Goal: Information Seeking & Learning: Learn about a topic

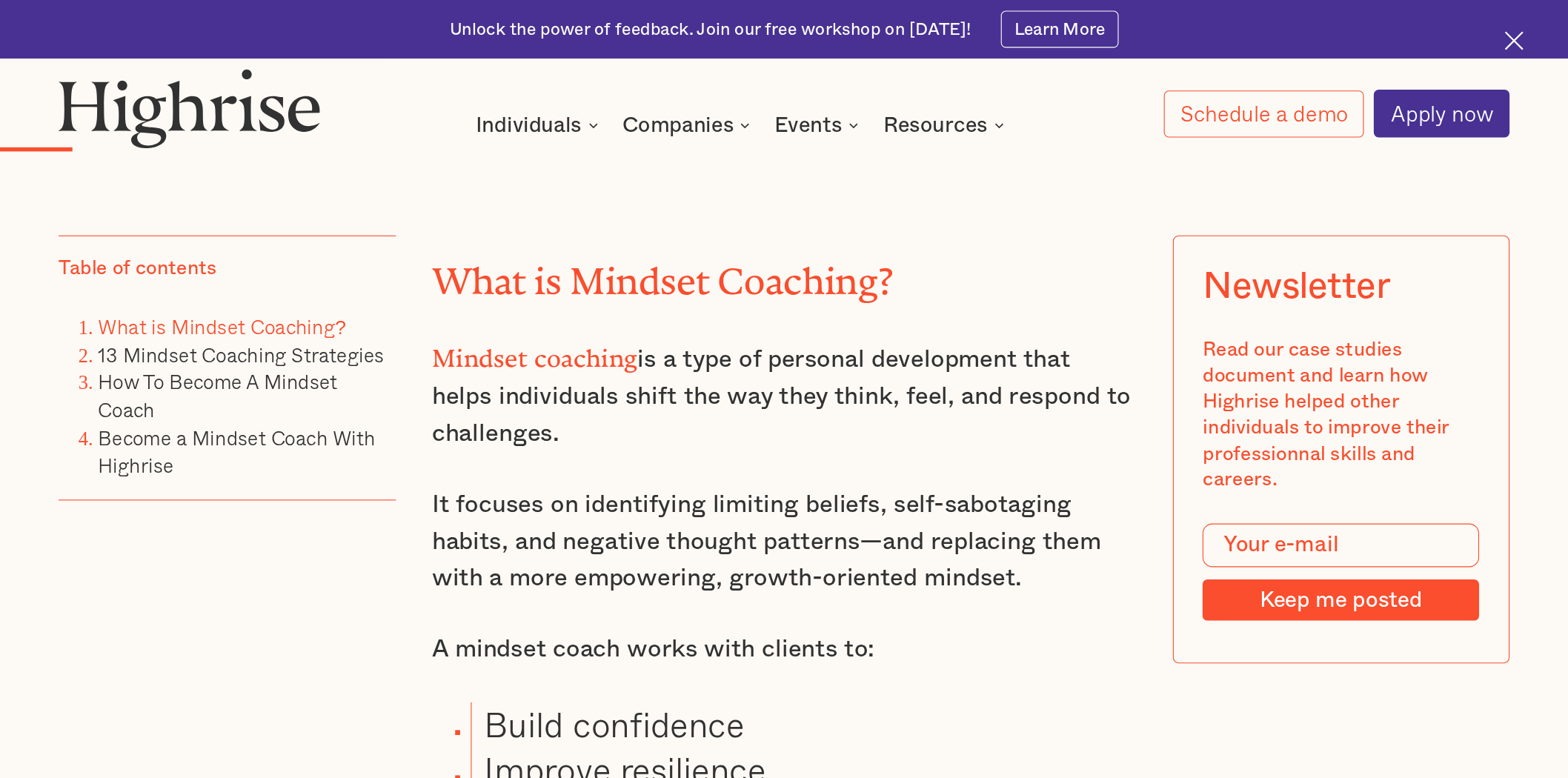
scroll to position [3357, 0]
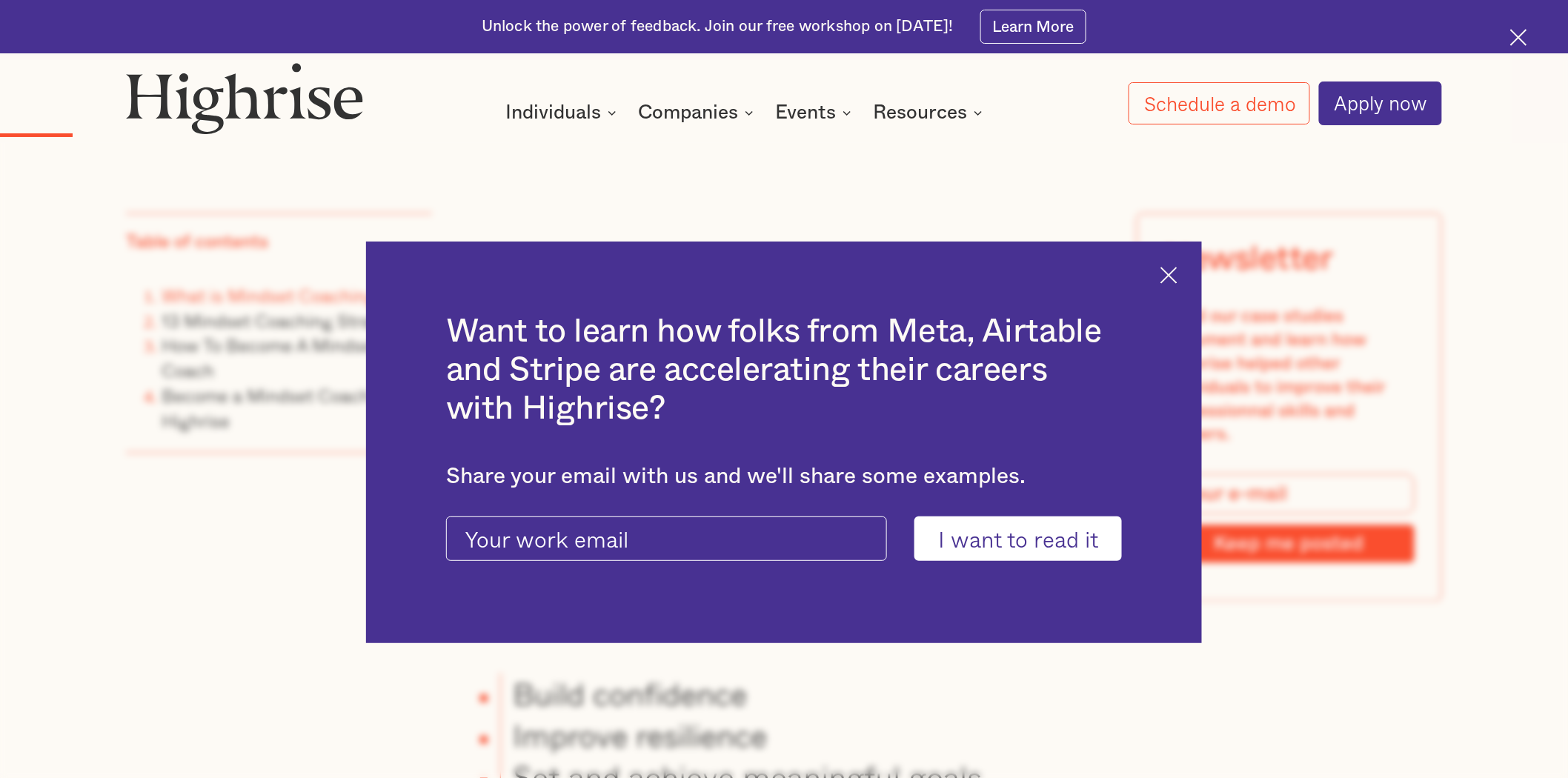
drag, startPoint x: 1364, startPoint y: 2, endPoint x: 1190, endPoint y: 271, distance: 320.4
click at [1190, 271] on div "Want to learn how folks from Meta, Airtable and Stripe are accelerating their c…" at bounding box center [784, 442] width 836 height 402
click at [1177, 271] on img at bounding box center [1169, 275] width 17 height 17
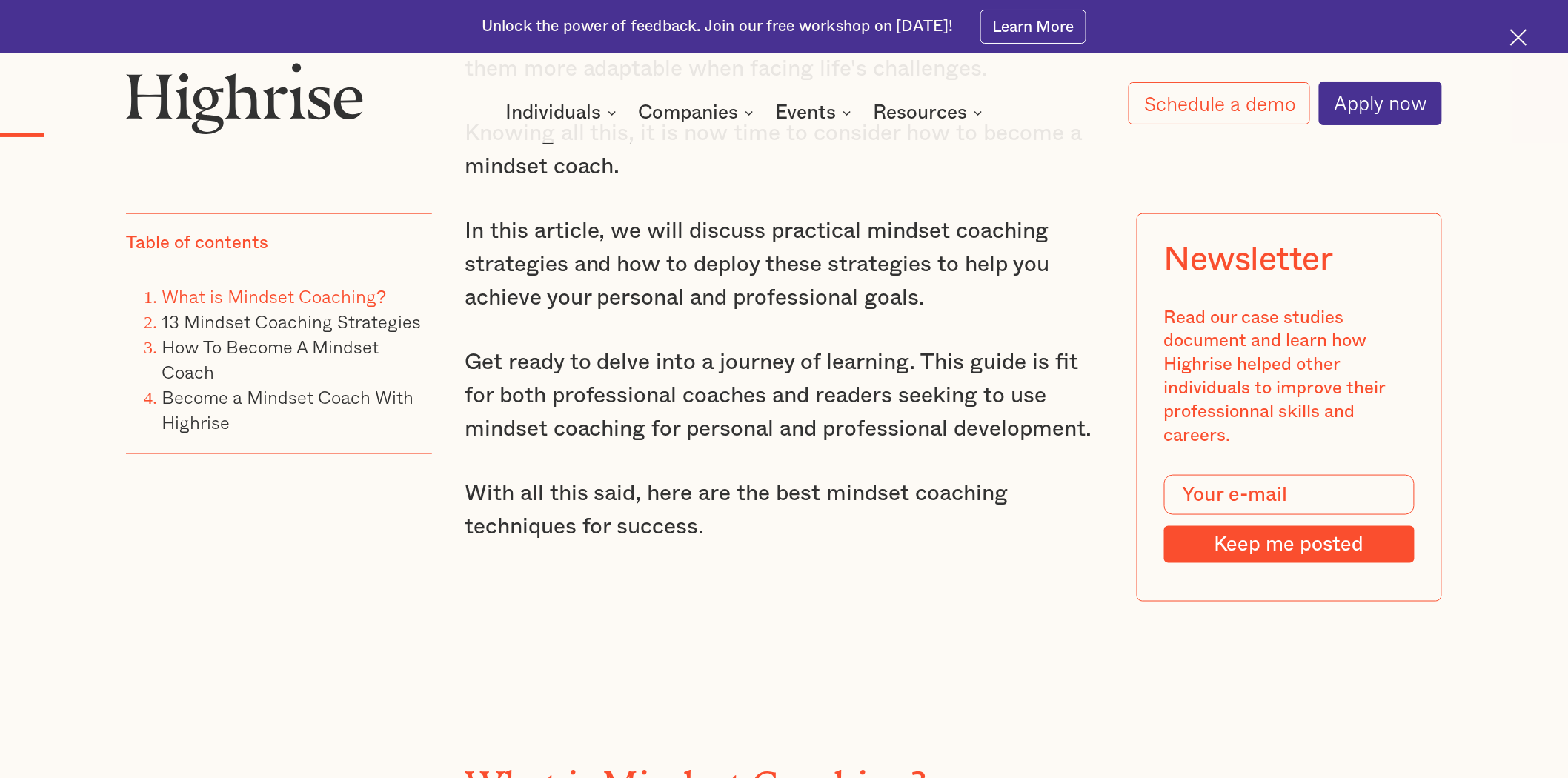
scroll to position [2945, 0]
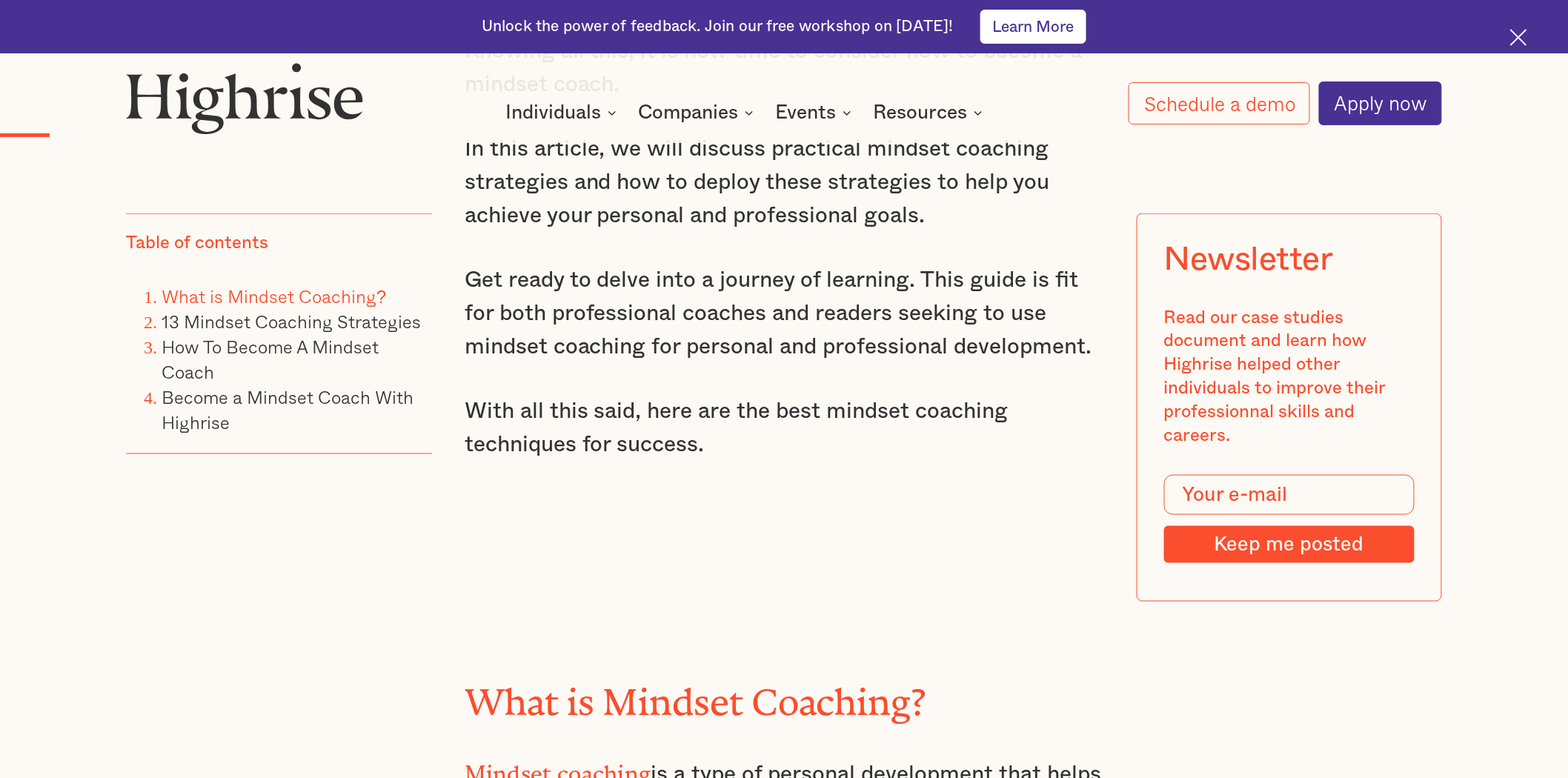
click at [1006, 26] on link "Learn More" at bounding box center [1033, 25] width 106 height 33
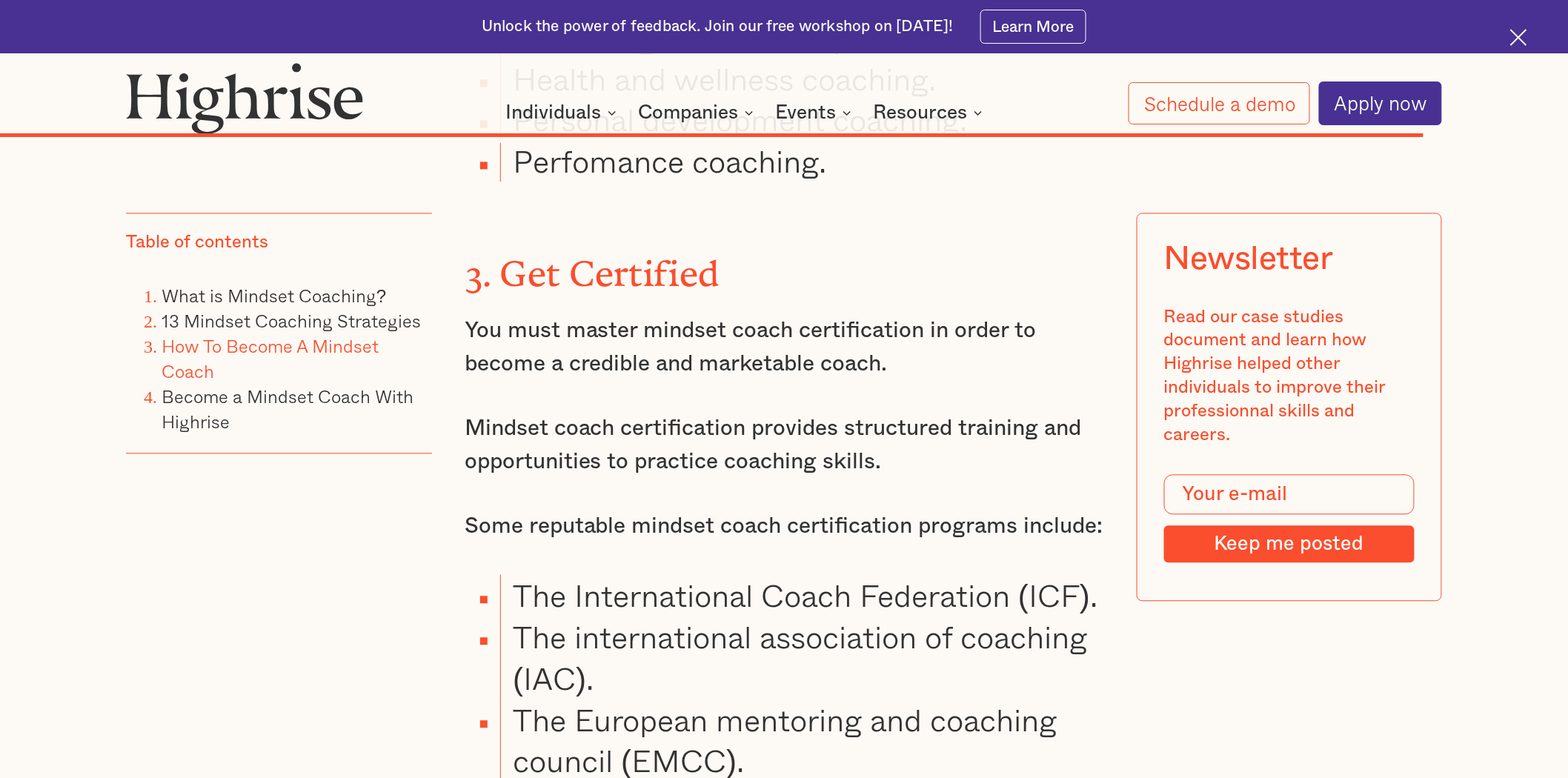
scroll to position [27139, 0]
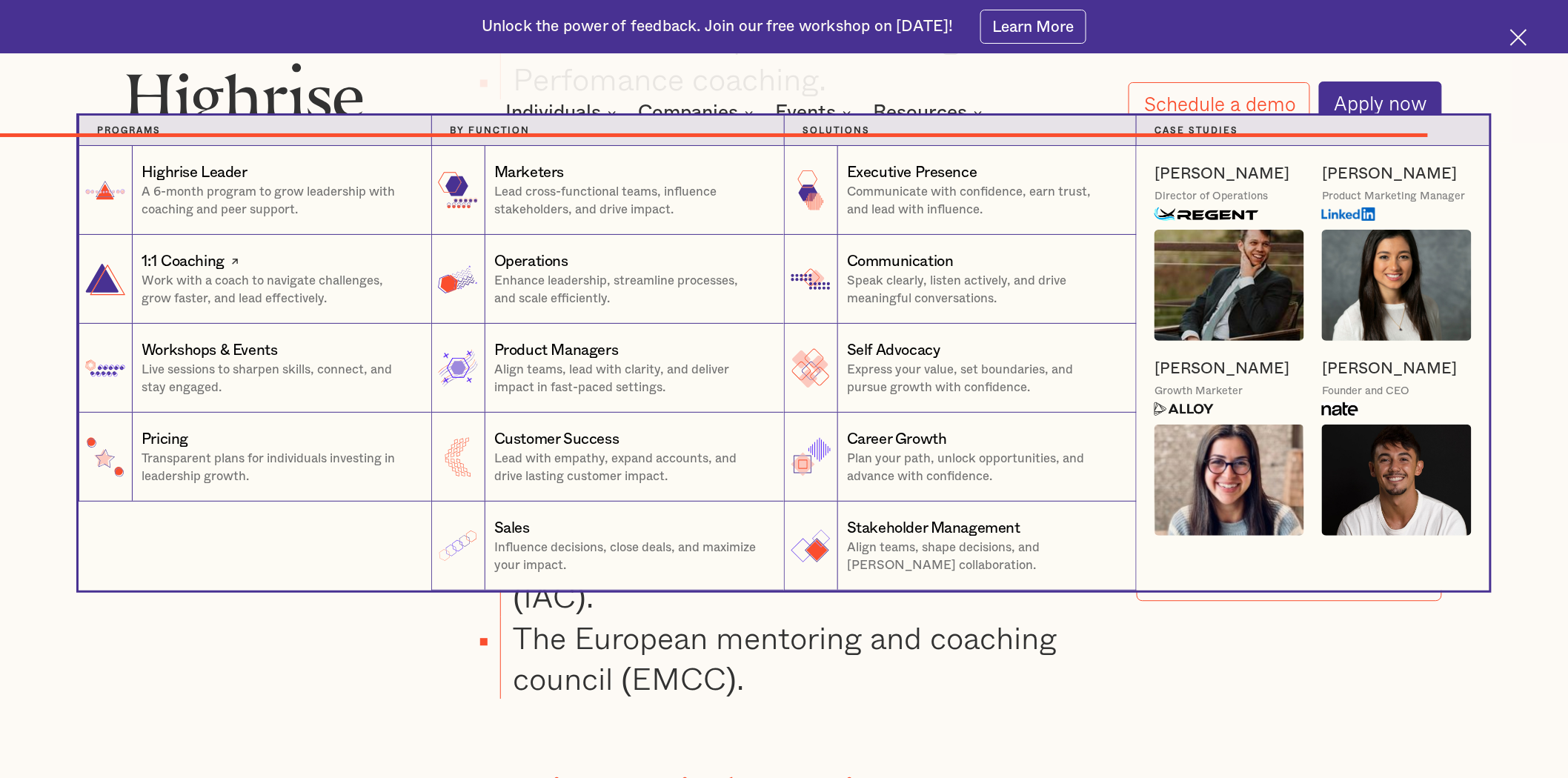
click at [211, 282] on p "Work with a coach to navigate challenges, grow faster, and lead effectively." at bounding box center [275, 289] width 267 height 35
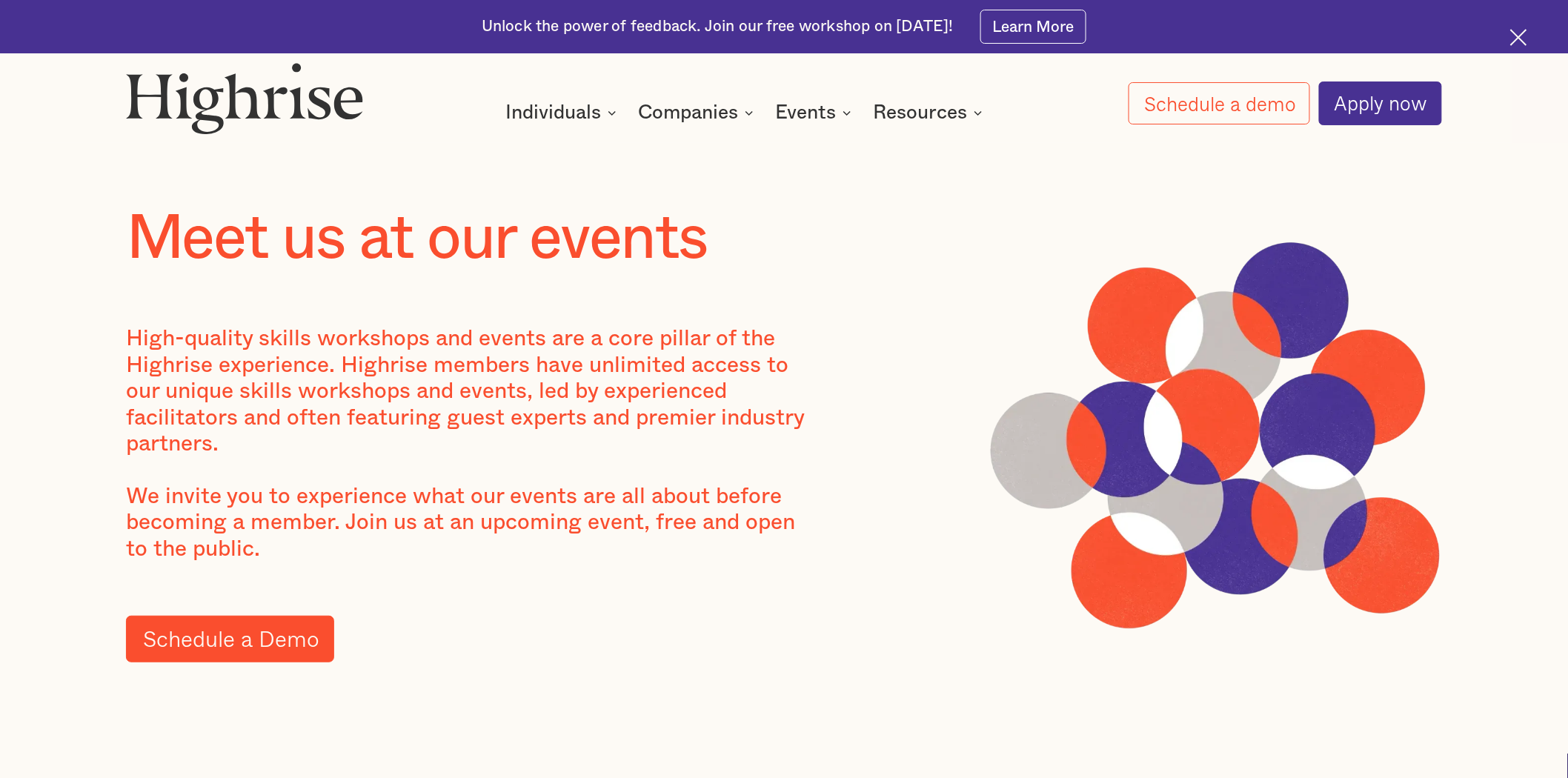
click at [258, 628] on link "Schedule a Demo" at bounding box center [230, 638] width 209 height 46
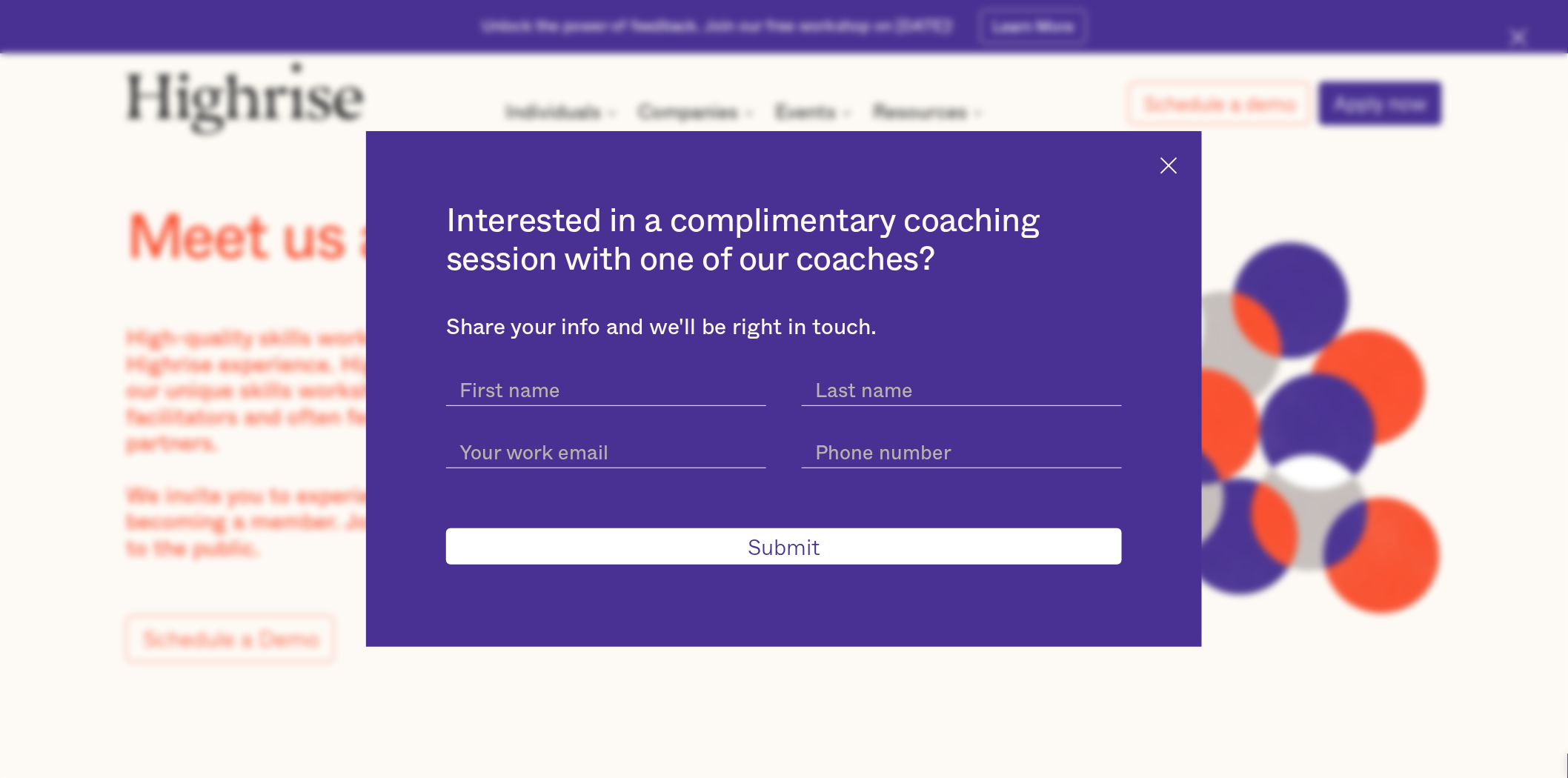
click at [1173, 167] on img at bounding box center [1169, 165] width 17 height 17
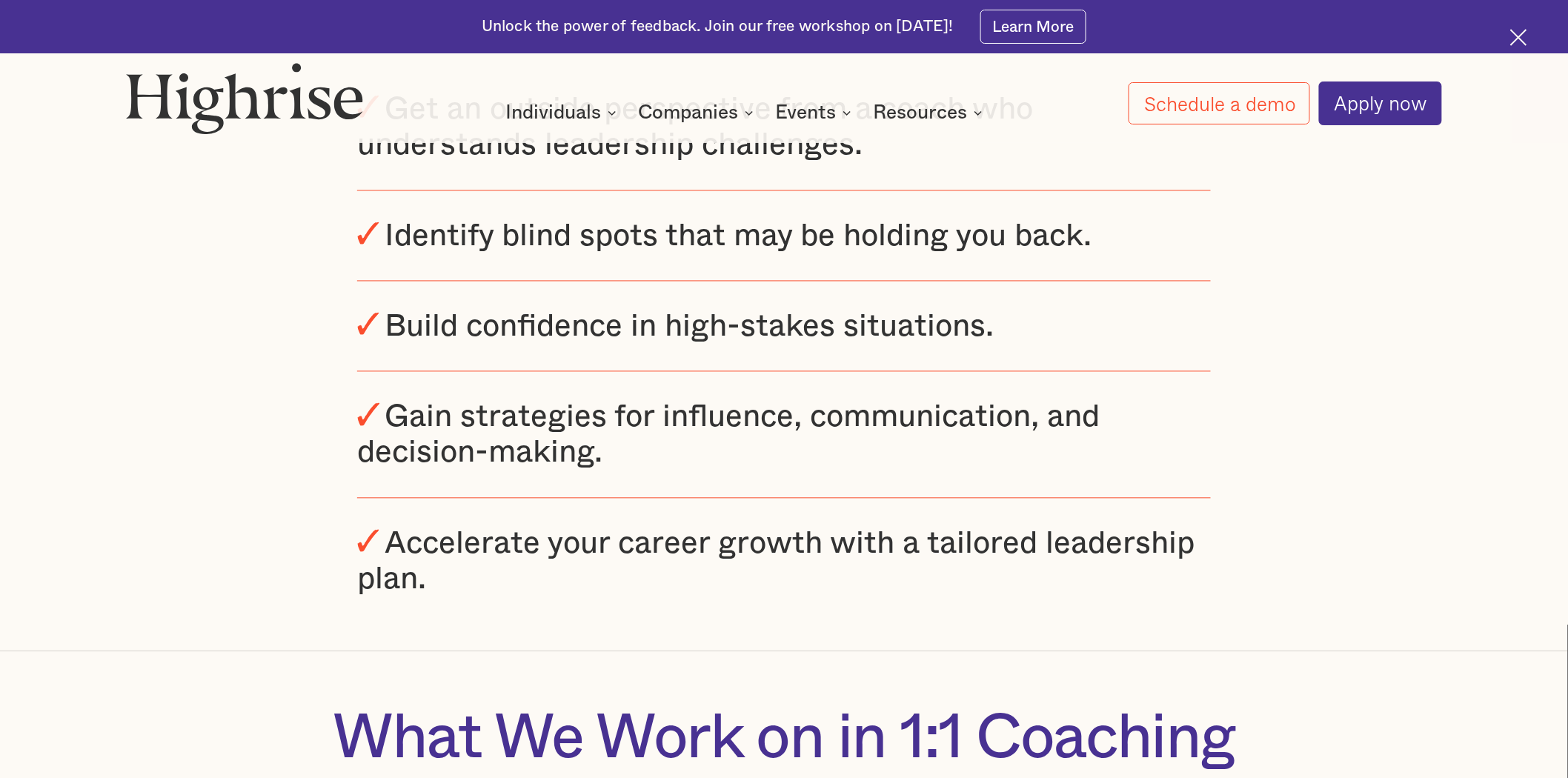
scroll to position [1233, 0]
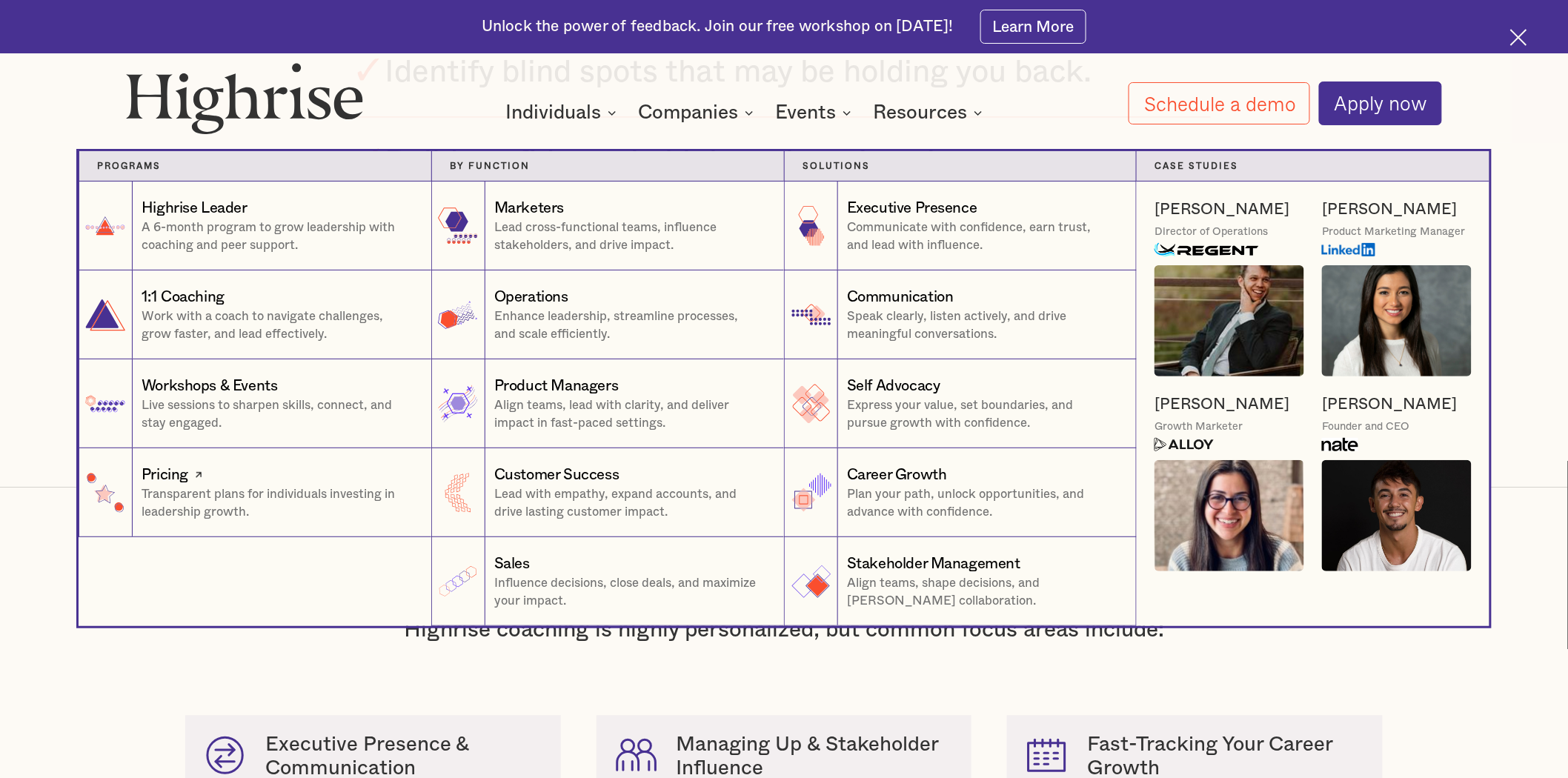
click at [193, 485] on p "Transparent plans for individuals investing in leadership growth." at bounding box center [275, 502] width 267 height 35
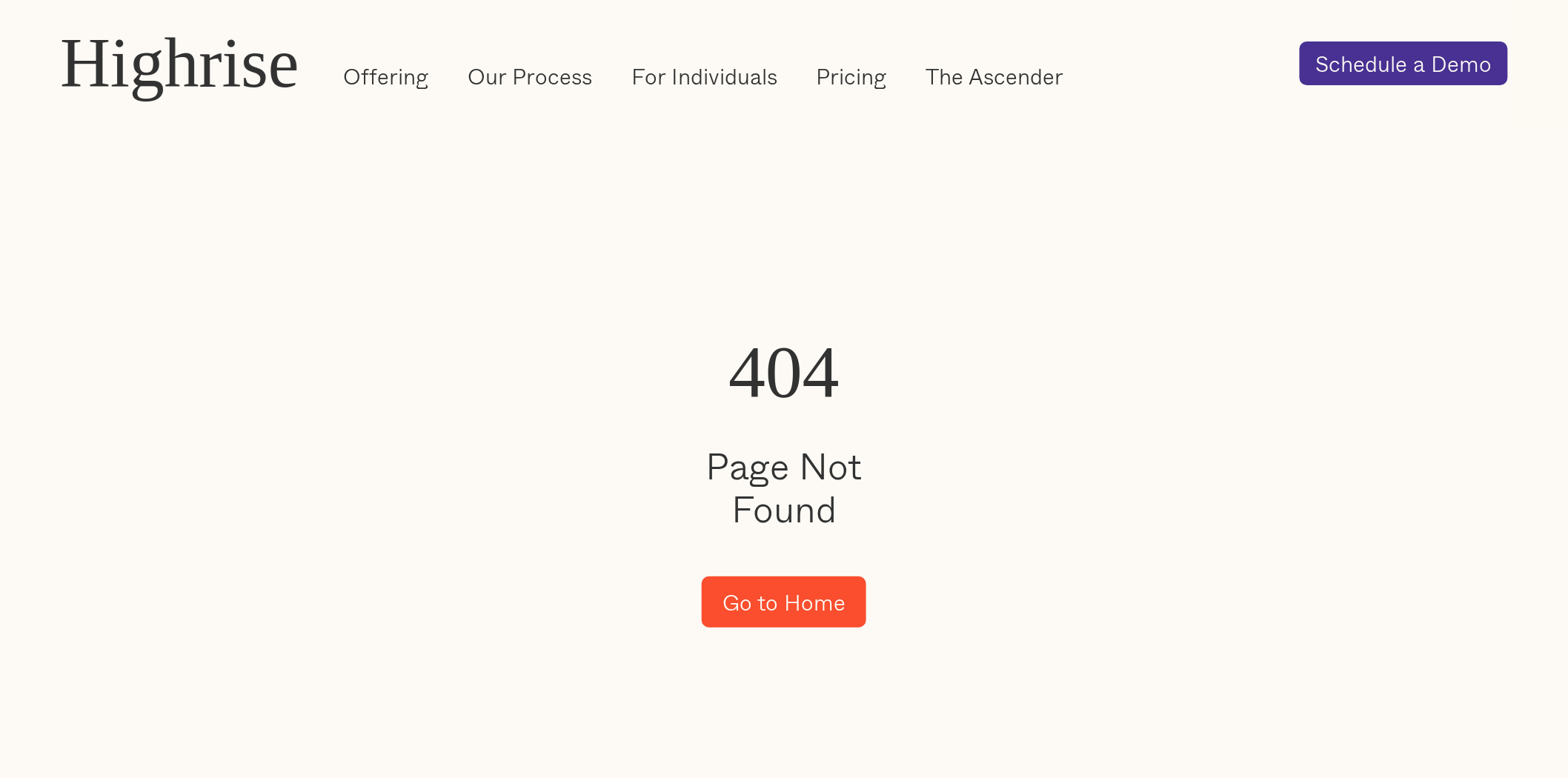
click at [783, 578] on link "Go to Home" at bounding box center [784, 602] width 164 height 51
click at [373, 70] on link "Offering" at bounding box center [386, 75] width 85 height 31
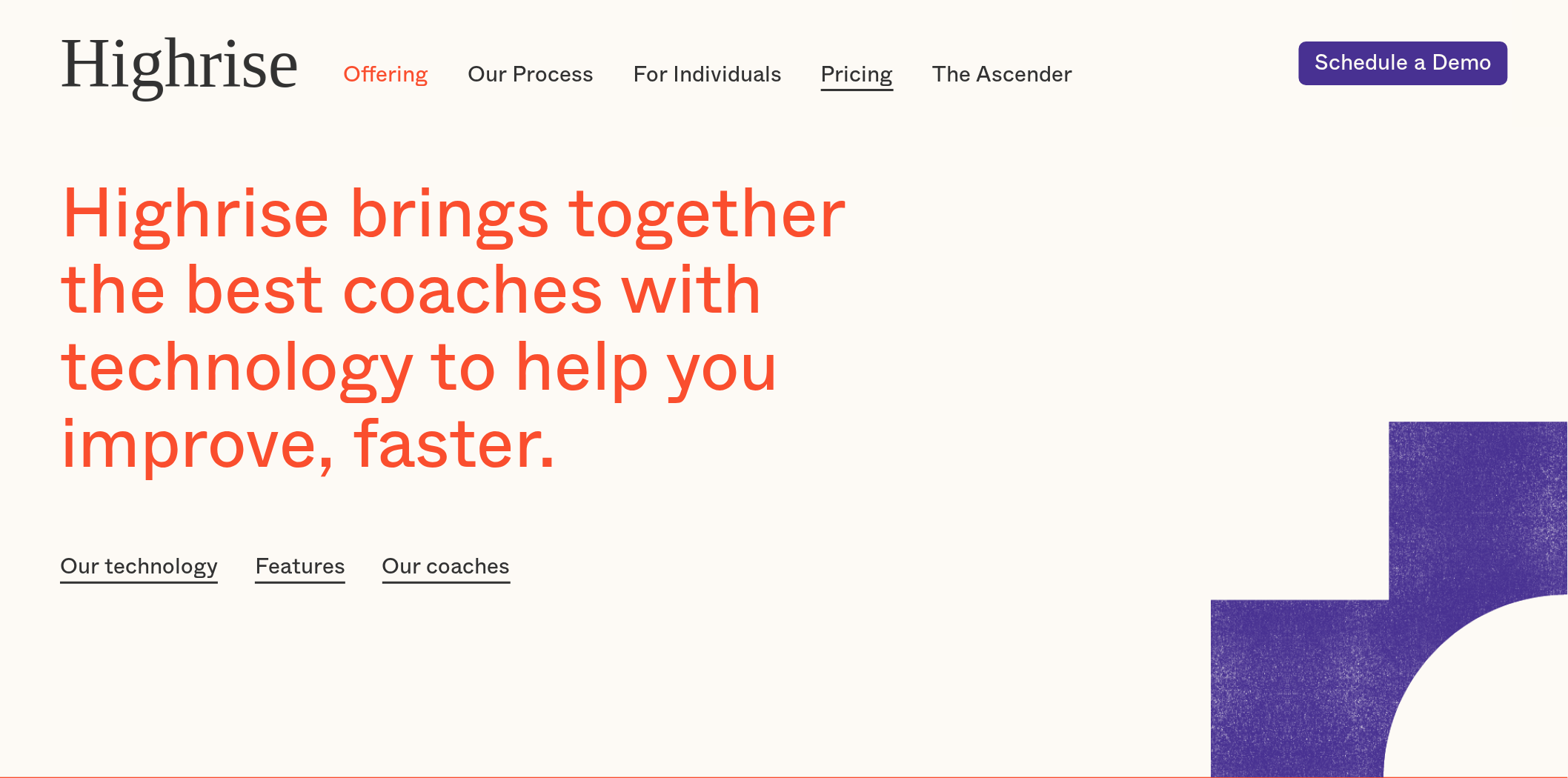
click at [855, 75] on link "Pricing" at bounding box center [857, 75] width 73 height 31
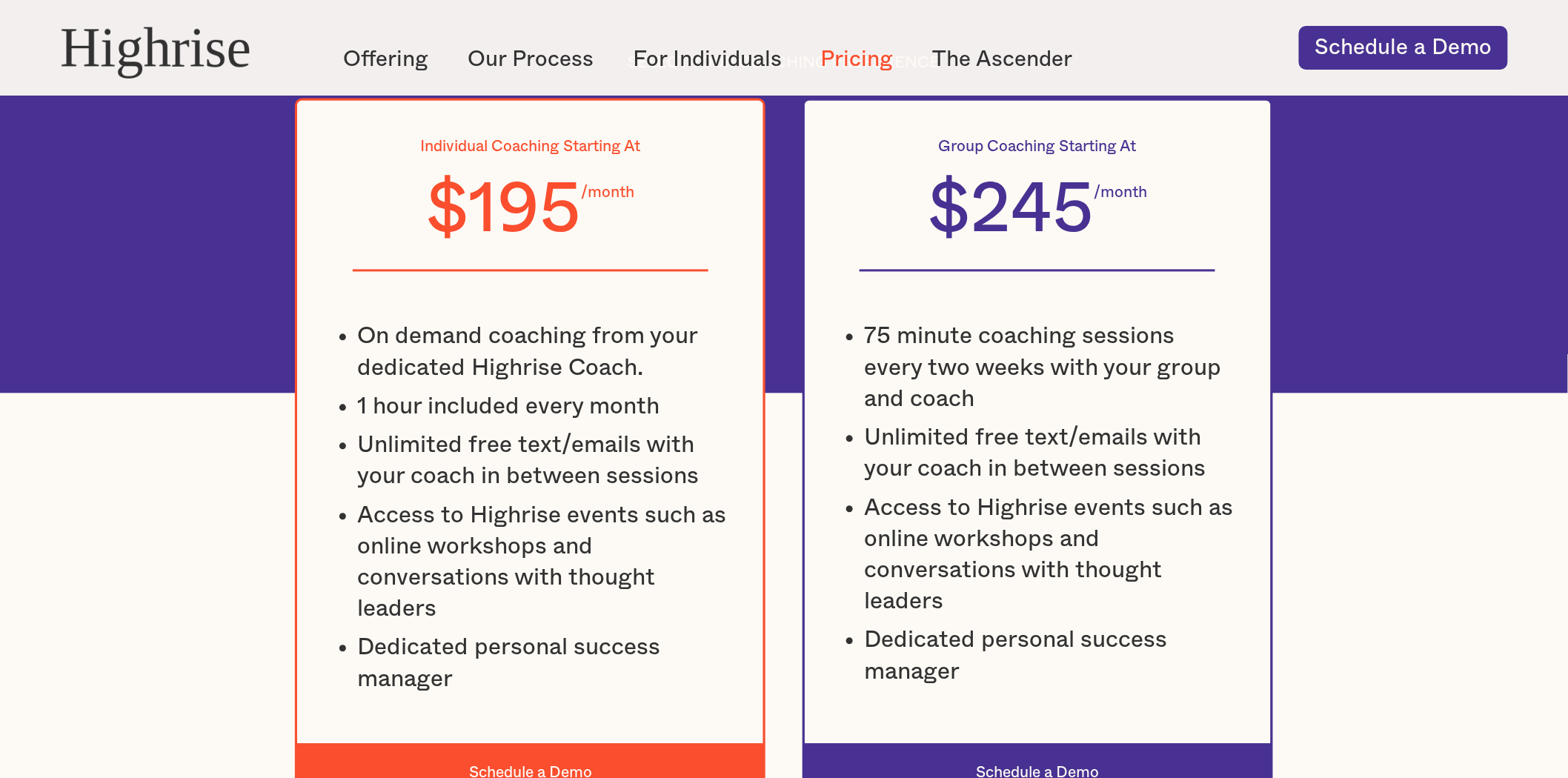
scroll to position [1233, 0]
